Goal: Task Accomplishment & Management: Manage account settings

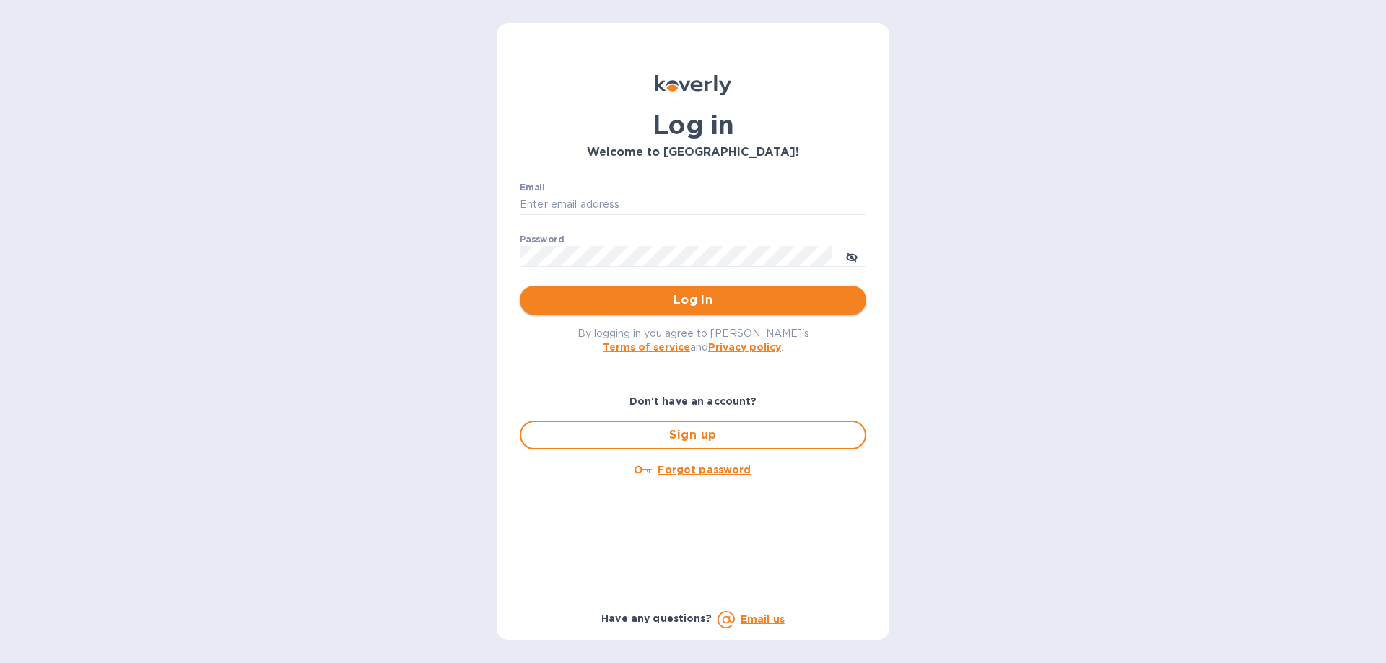
type input "ch@supremelightingny.com"
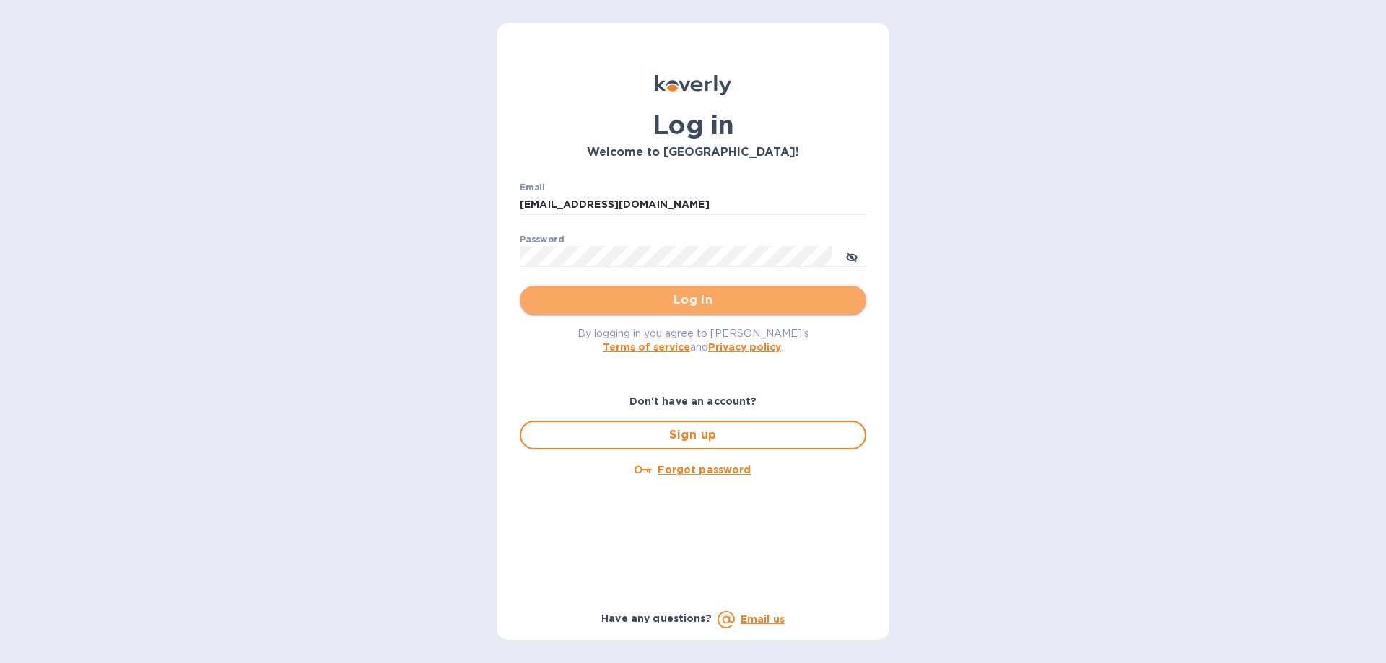
click at [697, 305] on span "Log in" at bounding box center [692, 300] width 323 height 17
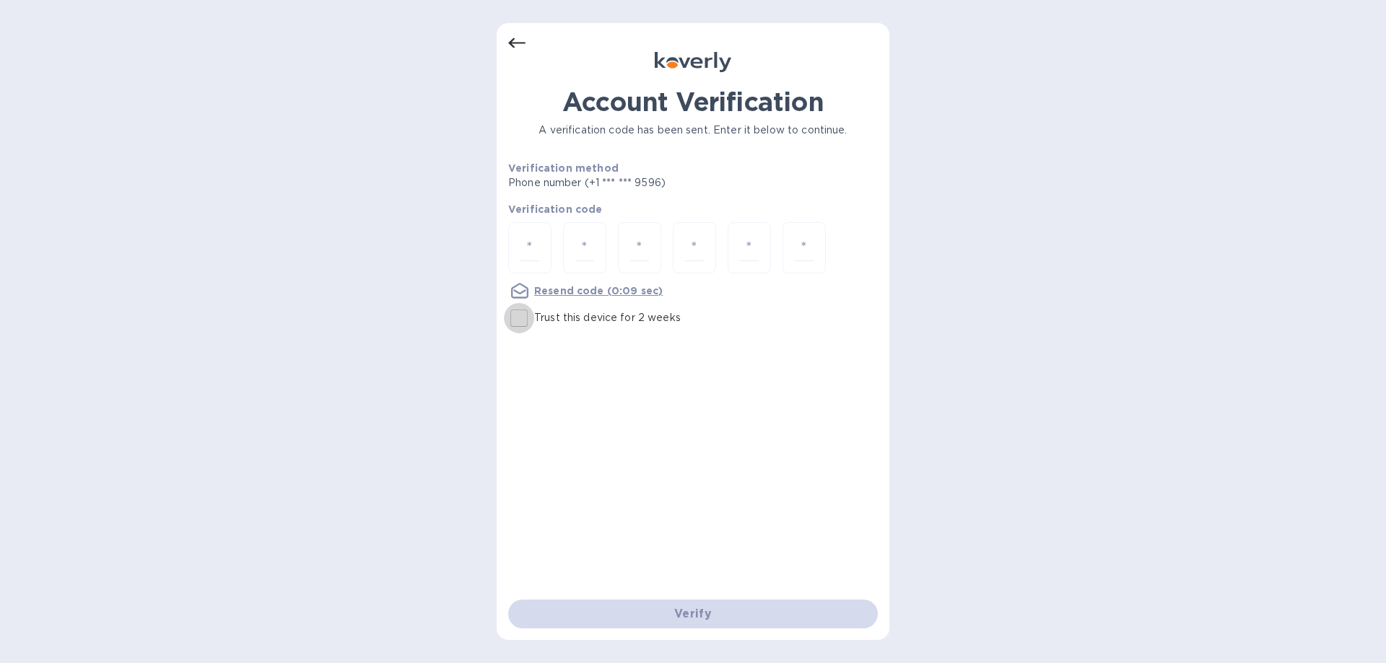
click at [518, 317] on input "Trust this device for 2 weeks" at bounding box center [519, 318] width 30 height 30
checkbox input "true"
click at [528, 248] on input "number" at bounding box center [530, 248] width 19 height 27
type input "5"
type input "8"
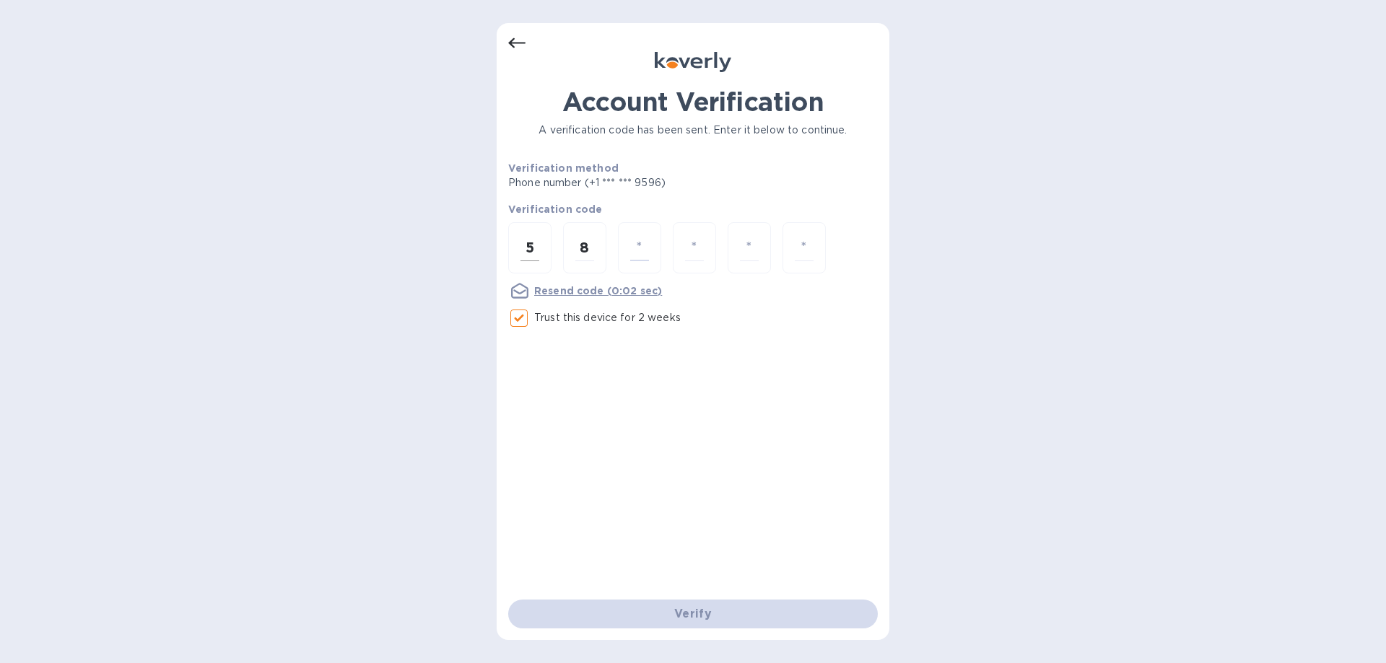
type input "3"
type input "8"
type input "7"
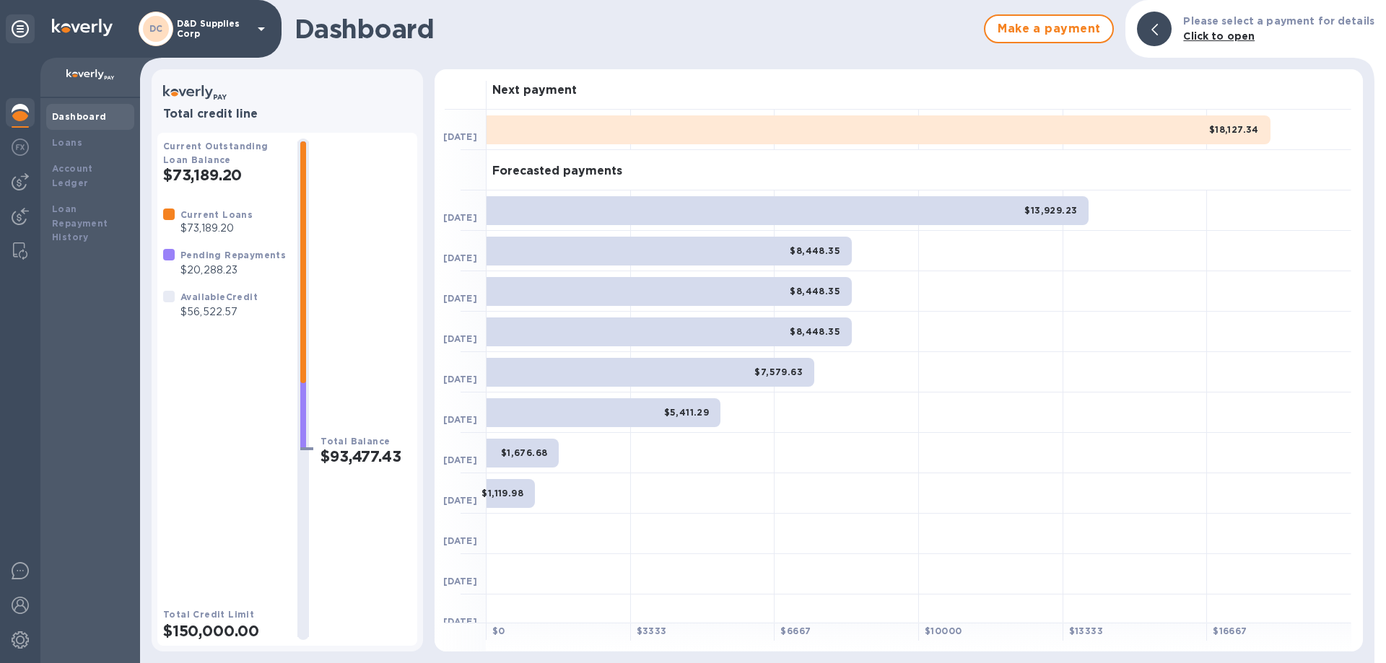
click at [250, 27] on div "DC D&D Supplies Corp" at bounding box center [204, 29] width 131 height 35
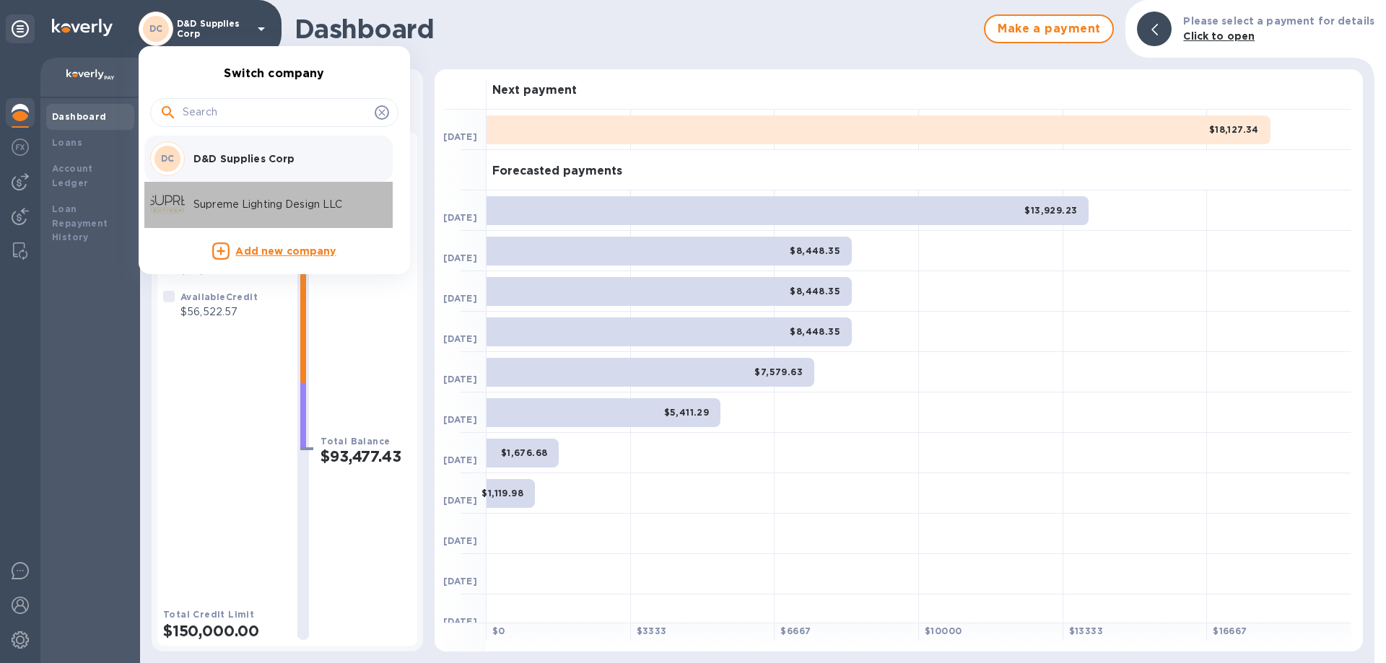
click at [214, 213] on div "Supreme Lighting Design LLC" at bounding box center [262, 205] width 225 height 35
